Goal: Information Seeking & Learning: Learn about a topic

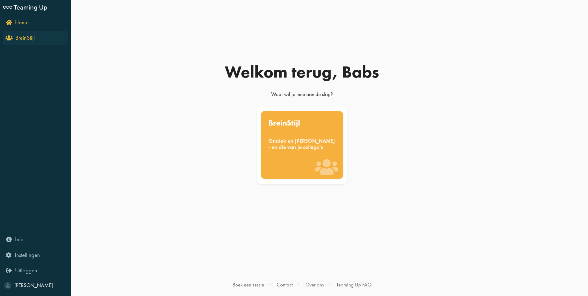
click at [10, 37] on icon "BreinStijl" at bounding box center [21, 38] width 28 height 6
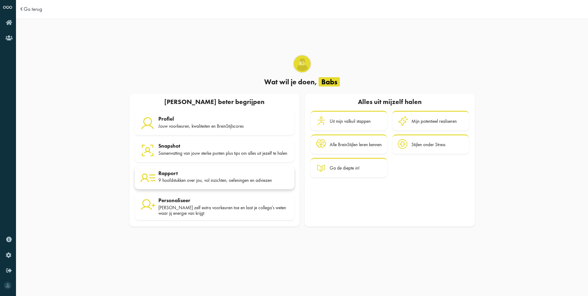
click at [226, 183] on div "9 hoofdstukken over jou, vol inzichten, oefeningen en adviezen" at bounding box center [223, 180] width 131 height 6
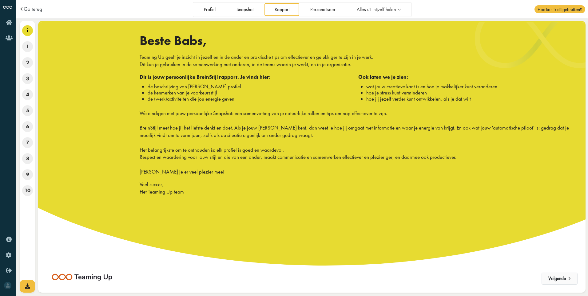
click at [562, 277] on button "Volgende" at bounding box center [559, 278] width 36 height 12
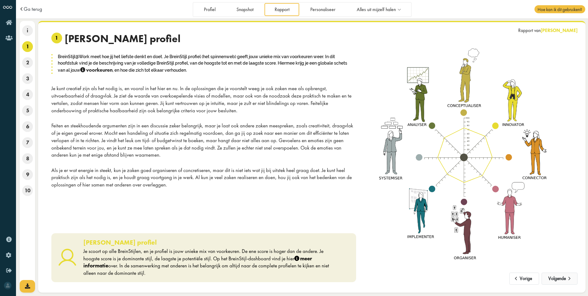
click at [558, 275] on button "Volgende" at bounding box center [559, 278] width 36 height 12
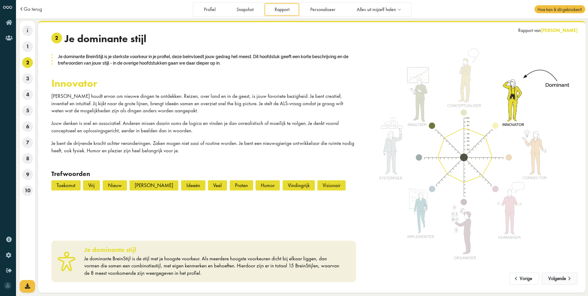
click at [566, 278] on span at bounding box center [568, 276] width 7 height 5
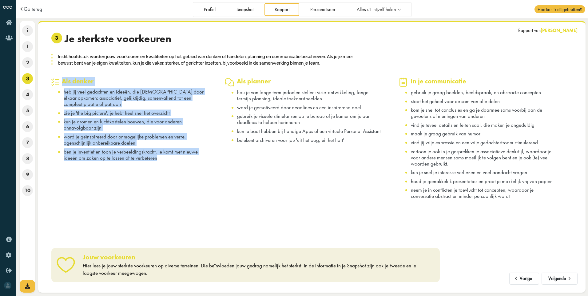
drag, startPoint x: 169, startPoint y: 161, endPoint x: 61, endPoint y: 82, distance: 133.6
click at [61, 82] on div "Als denker heb jij veel gedachten en ideeën, die kriskras door elkaar opkomen: …" at bounding box center [138, 141] width 174 height 129
copy div "Als denker heb jij veel gedachten en ideeën, die kriskras door elkaar opkomen: …"
click at [327, 135] on ul "hou je van lange termijndoelen stellen: visie-ontwikkeling, lange termijn plann…" at bounding box center [304, 115] width 158 height 53
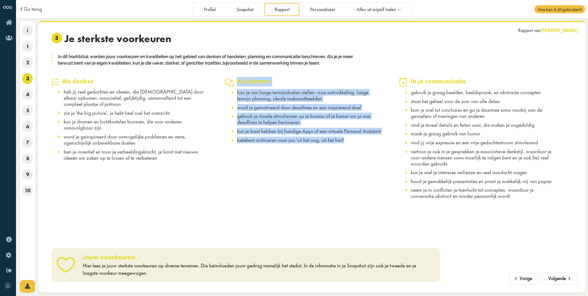
drag, startPoint x: 348, startPoint y: 140, endPoint x: 237, endPoint y: 79, distance: 126.1
click at [237, 79] on div "Als planner hou je van lange termijndoelen stellen: visie-ontwikkeling, lange t…" at bounding box center [304, 109] width 158 height 65
copy div "Als planner hou je van lange termijndoelen stellen: visie-ontwikkeling, lange t…"
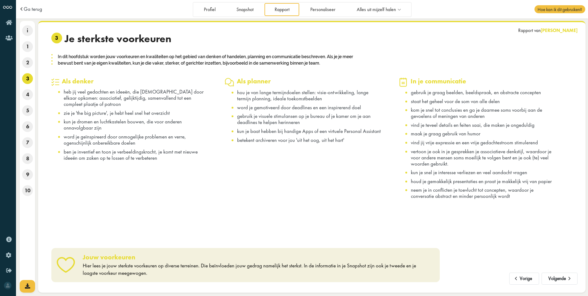
click at [523, 197] on li "neem je in conflicten je toevlucht tot concepten, waardoor je conversatie abstr…" at bounding box center [484, 193] width 146 height 12
drag, startPoint x: 521, startPoint y: 196, endPoint x: 412, endPoint y: 82, distance: 156.7
click at [412, 82] on div "In je communicatie gebruik je graag beelden, beeldspraak, en abstracte concepte…" at bounding box center [477, 138] width 158 height 122
copy div "In je communicatie gebruik je graag beelden, beeldspraak, en abstracte concepte…"
click at [276, 182] on div "Als planner hou je van lange termijndoelen stellen: visie-ontwikkeling, lange t…" at bounding box center [312, 141] width 174 height 129
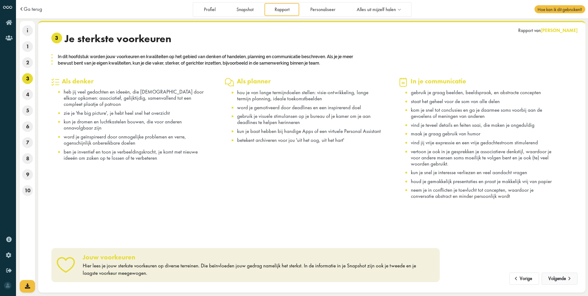
click at [554, 280] on button "Volgende" at bounding box center [559, 278] width 36 height 12
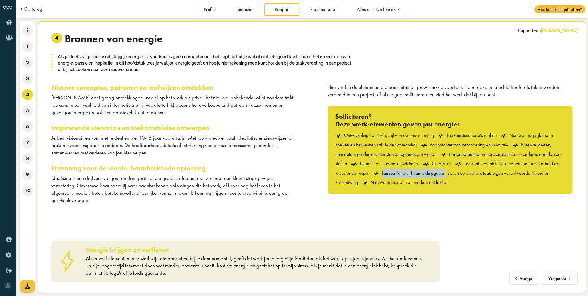
drag, startPoint x: 381, startPoint y: 173, endPoint x: 442, endPoint y: 173, distance: 61.5
click at [442, 173] on div "Laissez-faire stijl van leidinggeven, sturen op eindresultaat, eigen verantwoor…" at bounding box center [442, 178] width 214 height 16
copy div "Laissez-faire stijl van leidinggeven"
click at [502, 214] on div "Vorige Volgende Rapport van [PERSON_NAME] 4 Bronnen van energie Als je doet wat…" at bounding box center [311, 157] width 521 height 249
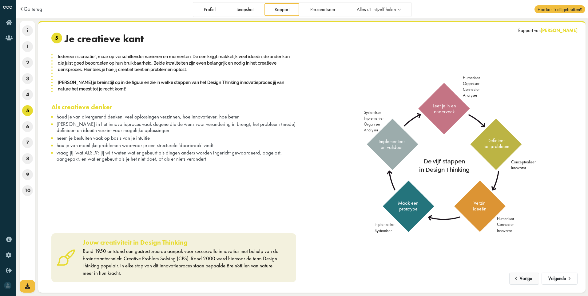
click at [526, 279] on button "Vorige" at bounding box center [524, 278] width 30 height 12
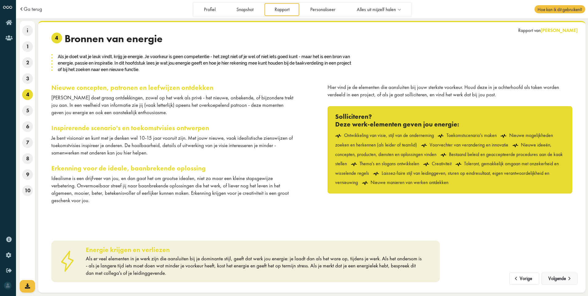
click at [553, 278] on button "Volgende" at bounding box center [559, 278] width 36 height 12
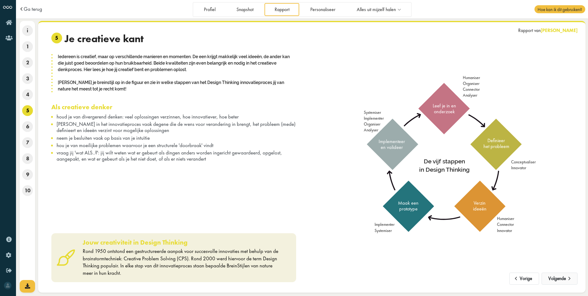
click at [557, 278] on button "Volgende" at bounding box center [559, 278] width 36 height 12
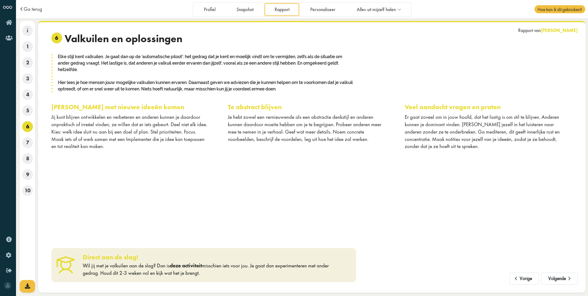
click at [189, 266] on link "deze activiteit" at bounding box center [186, 265] width 32 height 7
click at [333, 130] on div "Je hebt zowel een vernieuwende als een abstractie denkstijl en anderen kunnen d…" at bounding box center [306, 127] width 156 height 29
drag, startPoint x: 333, startPoint y: 130, endPoint x: 345, endPoint y: 137, distance: 14.2
click at [345, 137] on div "Je hebt zowel een vernieuwende als een abstractie denkstijl en anderen kunnen d…" at bounding box center [306, 127] width 156 height 29
drag, startPoint x: 345, startPoint y: 137, endPoint x: 333, endPoint y: 147, distance: 16.2
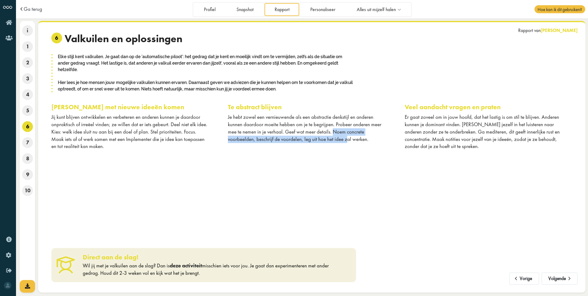
click at [333, 147] on div "Te abstract blijven Je hebt zowel een vernieuwende als een abstractie denkstijl…" at bounding box center [311, 126] width 177 height 47
click at [552, 278] on button "Volgende" at bounding box center [559, 278] width 36 height 12
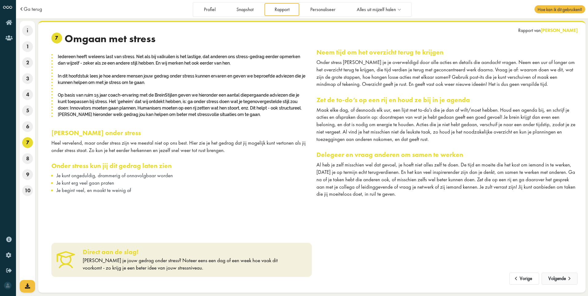
click at [562, 278] on button "Volgende" at bounding box center [559, 278] width 36 height 12
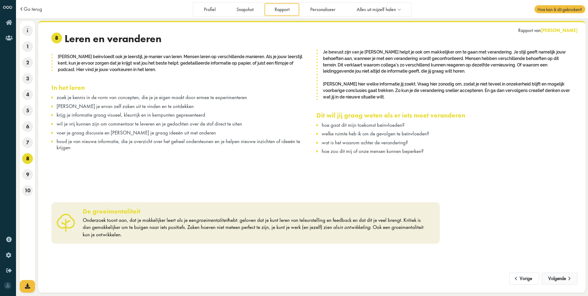
click at [558, 276] on button "Volgende" at bounding box center [559, 278] width 36 height 12
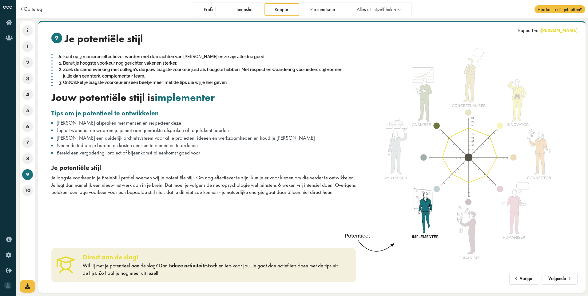
click at [198, 265] on link "deze activiteit" at bounding box center [188, 265] width 32 height 7
